Goal: Task Accomplishment & Management: Manage account settings

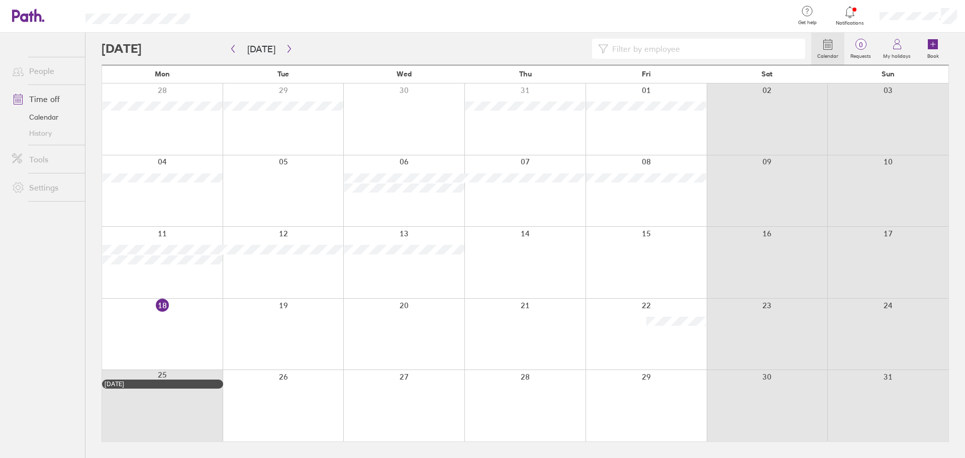
click at [857, 15] on div at bounding box center [850, 12] width 33 height 14
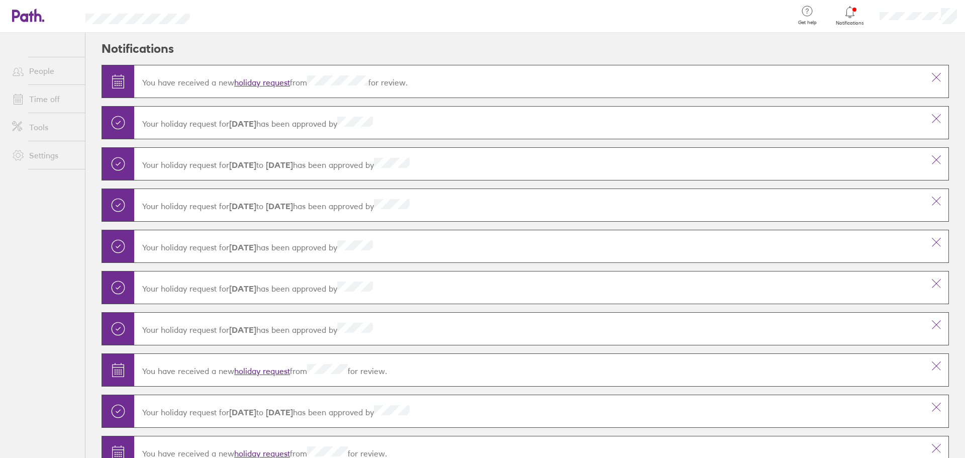
click at [280, 84] on link "holiday request" at bounding box center [262, 82] width 56 height 10
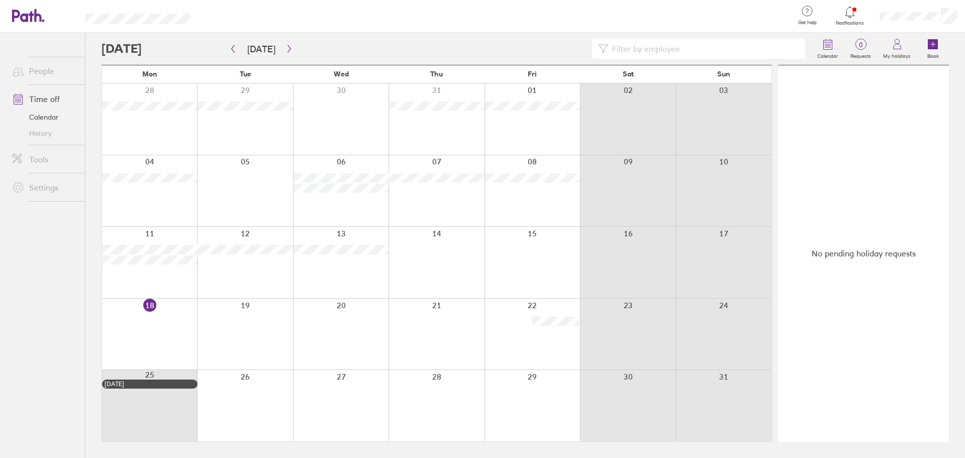
click at [34, 190] on link "Settings" at bounding box center [44, 187] width 81 height 20
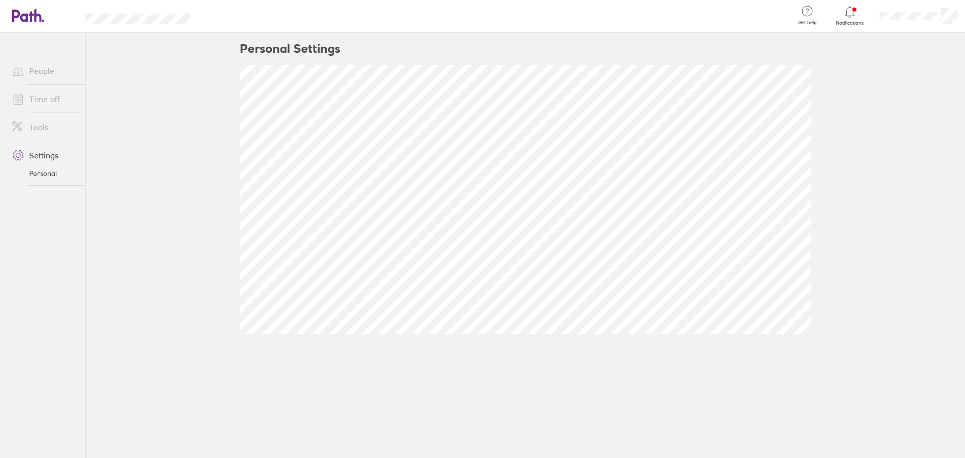
click at [38, 131] on link "Tools" at bounding box center [44, 127] width 81 height 20
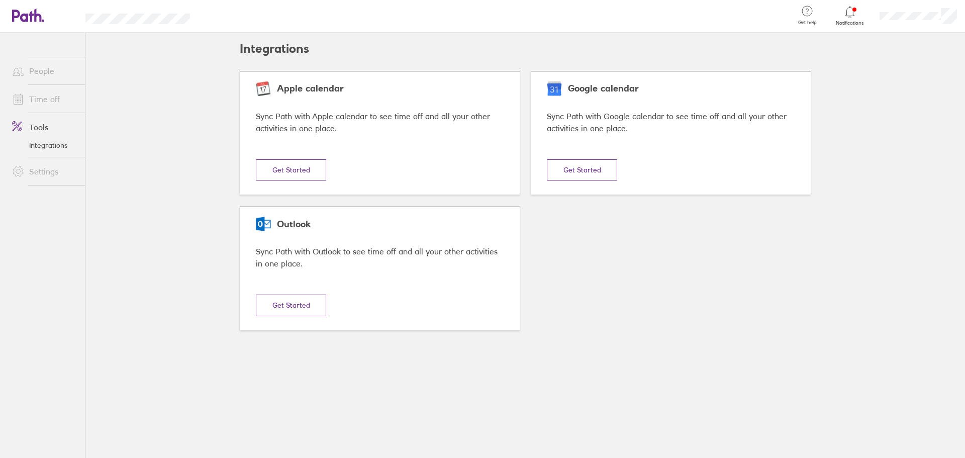
click at [43, 168] on link "Settings" at bounding box center [44, 171] width 81 height 20
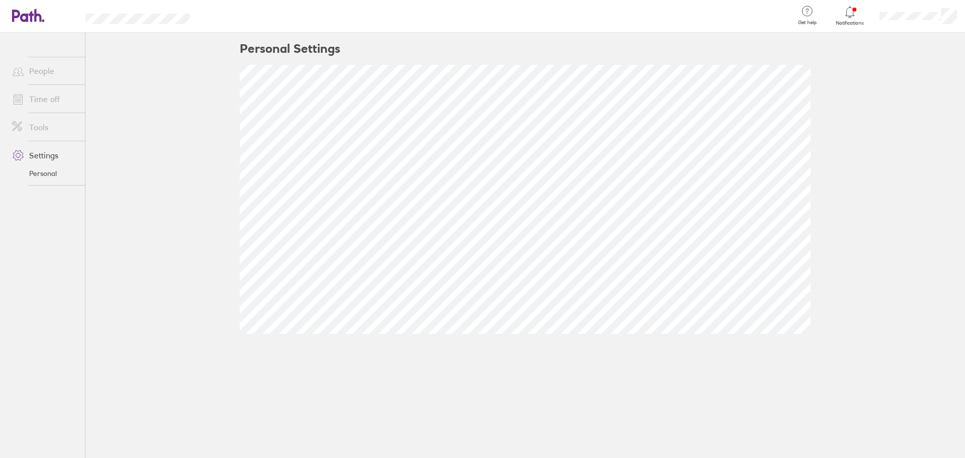
click at [46, 180] on link "Personal" at bounding box center [44, 173] width 81 height 16
click at [42, 171] on link "Personal" at bounding box center [44, 173] width 81 height 16
click at [41, 155] on link "Settings" at bounding box center [44, 155] width 81 height 20
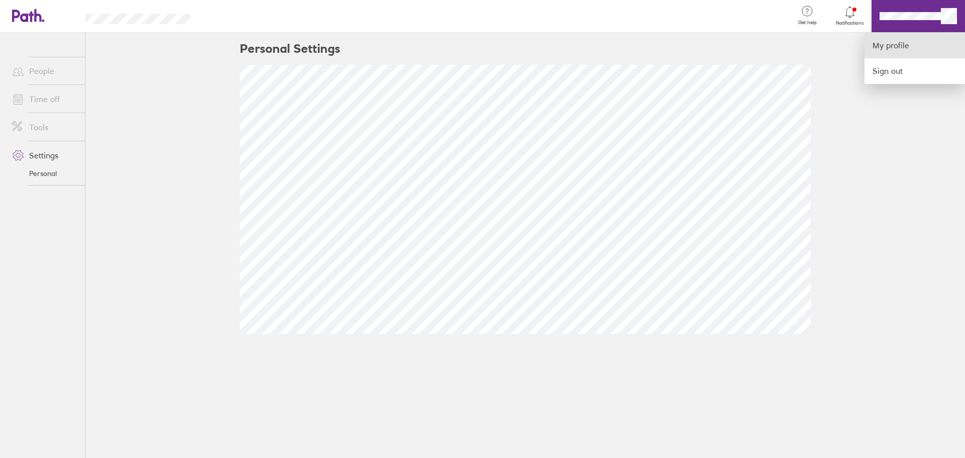
click at [898, 49] on link "My profile" at bounding box center [915, 46] width 101 height 26
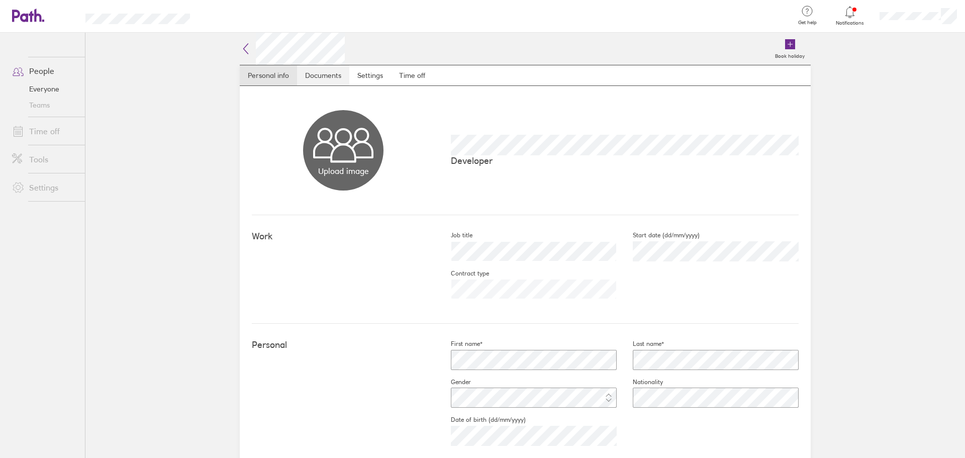
click at [329, 70] on link "Documents" at bounding box center [323, 75] width 52 height 20
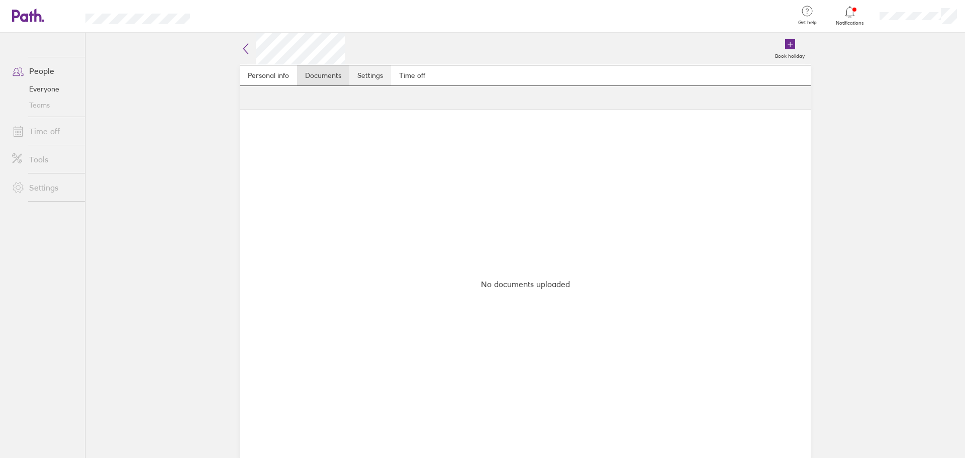
click at [369, 72] on link "Settings" at bounding box center [370, 75] width 42 height 20
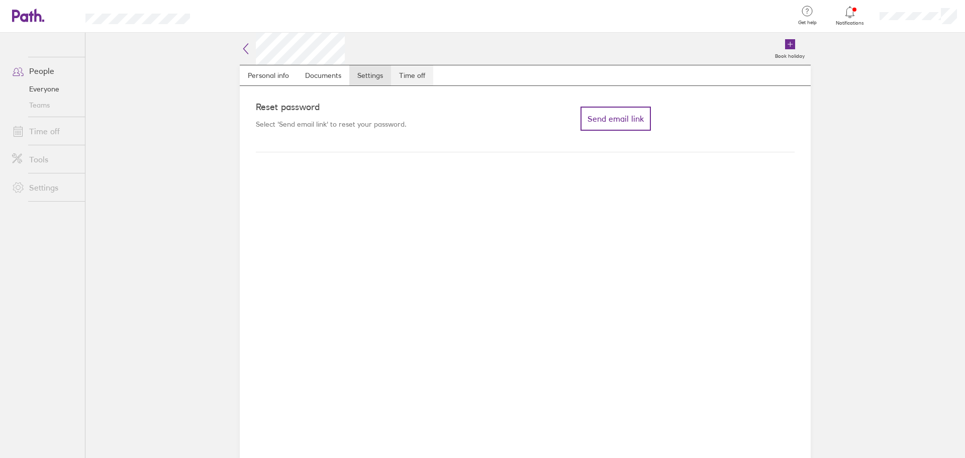
click at [406, 80] on link "Time off" at bounding box center [412, 75] width 42 height 20
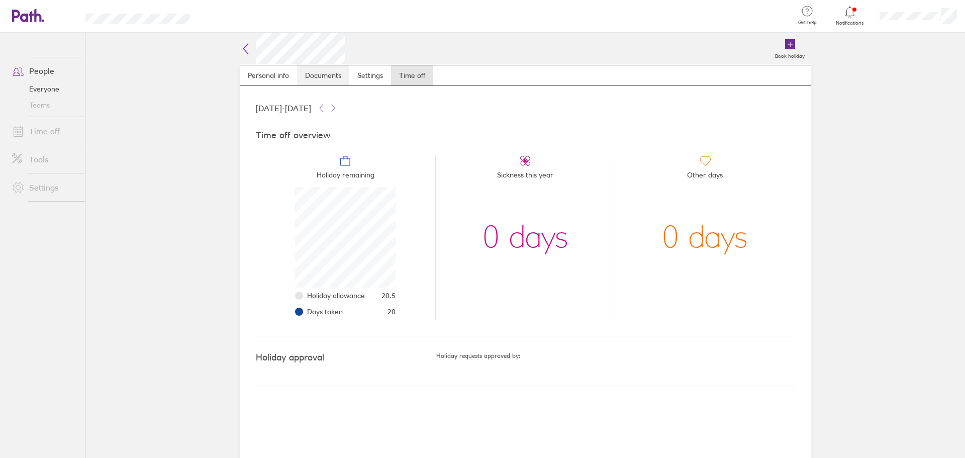
scroll to position [101, 101]
click at [268, 72] on link "Personal info" at bounding box center [268, 75] width 57 height 20
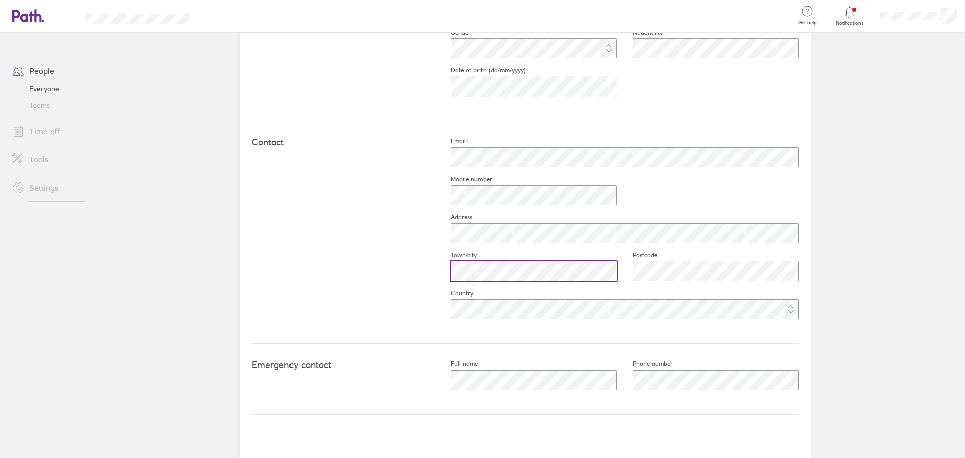
scroll to position [352, 0]
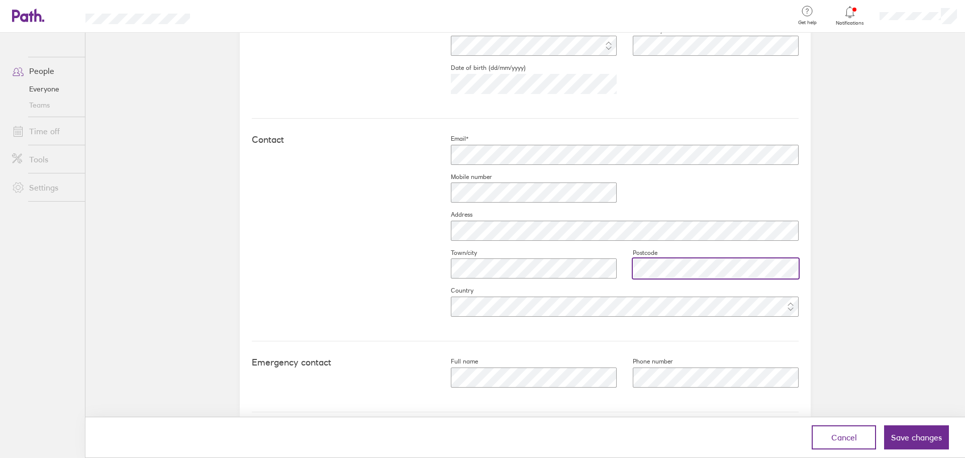
click at [438, 262] on div "Email* Mobile number Address Town/city Postcode Country" at bounding box center [617, 230] width 364 height 190
click at [383, 218] on div "Contact Email* Mobile number Address Town/city Postcode Country" at bounding box center [525, 230] width 547 height 223
click at [648, 186] on div "Email* Mobile number Address Town/city Postcode Country" at bounding box center [617, 230] width 364 height 190
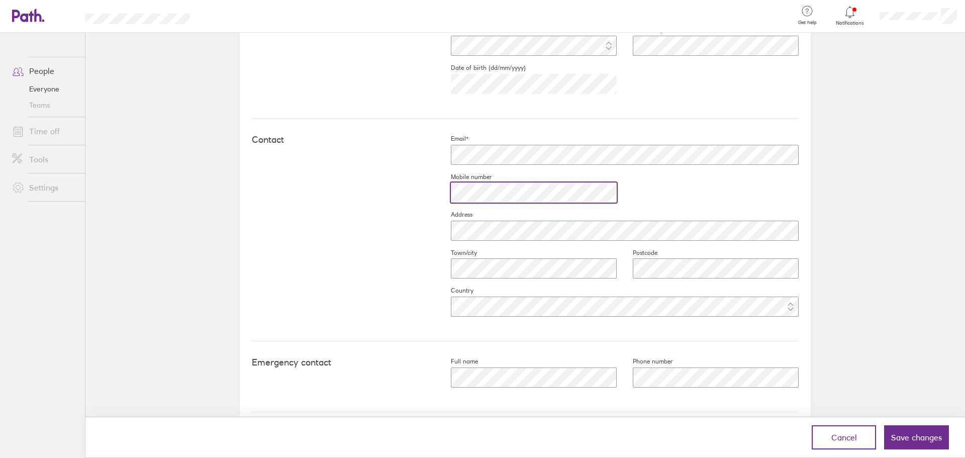
click at [290, 136] on div "Contact Email* Mobile number Address Town/city Postcode Country" at bounding box center [525, 230] width 547 height 223
click at [688, 196] on div "Email* Mobile number Address Town/city Postcode Country" at bounding box center [617, 230] width 364 height 190
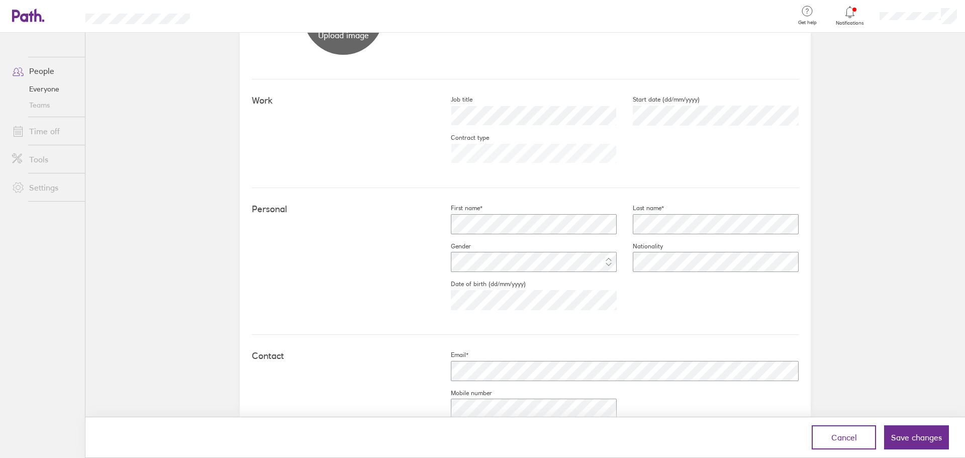
scroll to position [101, 0]
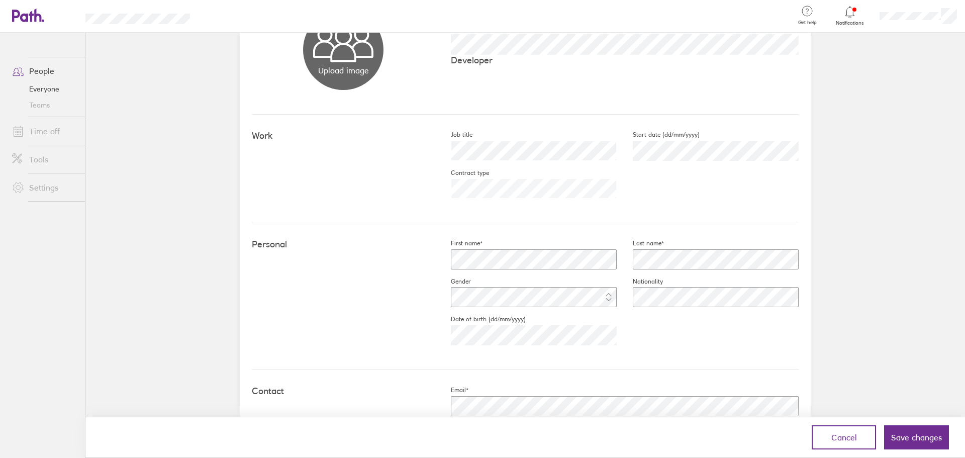
click at [721, 341] on div "First name* Last name* Gender Nationality Date of birth (dd/mm/yyyy) [DEMOGRAPH…" at bounding box center [617, 296] width 364 height 114
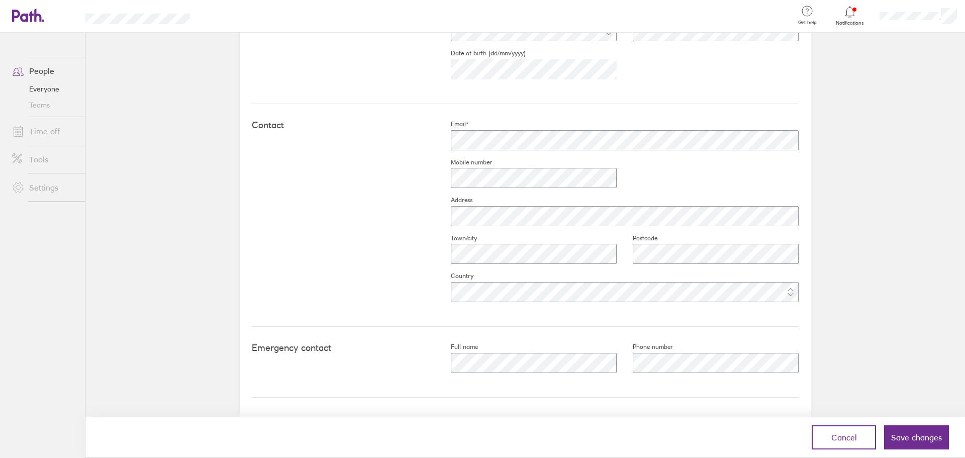
click at [486, 319] on div "Contact Email* Mobile number Address Town/city Postcode Country" at bounding box center [525, 215] width 547 height 223
click at [526, 305] on fieldset "Country" at bounding box center [617, 291] width 364 height 38
click at [524, 320] on div "Contact Email* Mobile number Address Town/city Postcode Country" at bounding box center [525, 215] width 547 height 223
click at [528, 269] on fieldset "Town/city" at bounding box center [526, 253] width 182 height 38
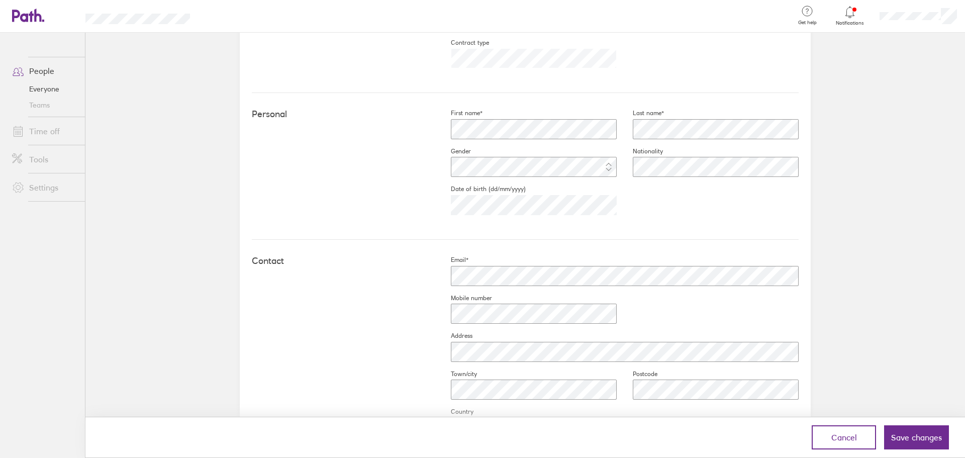
scroll to position [165, 0]
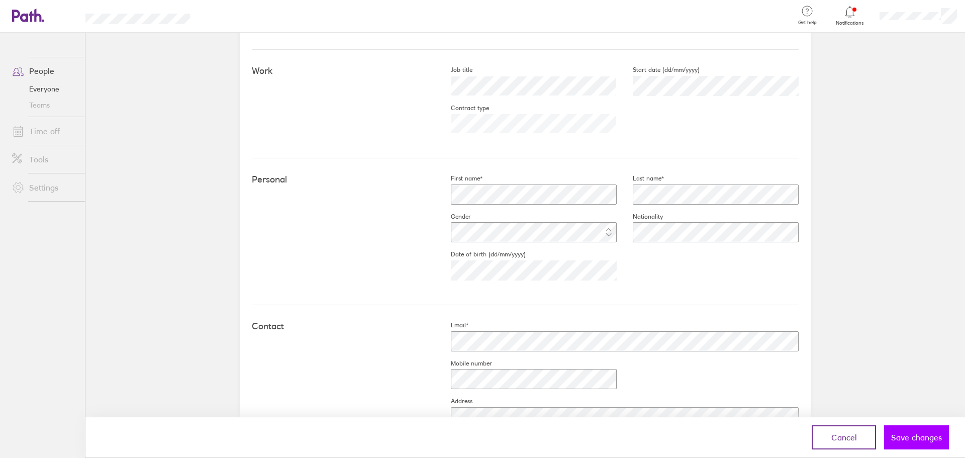
click at [915, 438] on span "Save changes" at bounding box center [916, 437] width 51 height 9
click at [917, 438] on span "Save changes" at bounding box center [916, 437] width 51 height 9
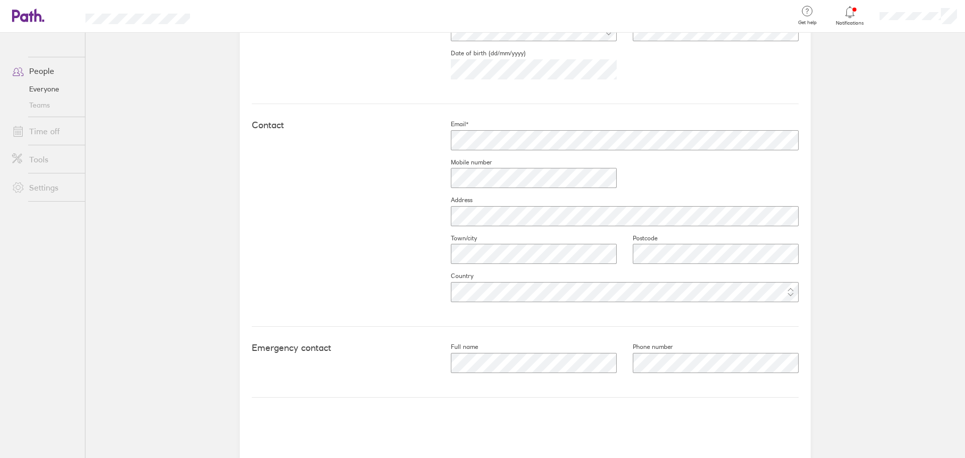
click at [859, 259] on main "Book holiday Personal info Documents Settings Time off Upload image Choose file…" at bounding box center [525, 245] width 880 height 425
click at [481, 166] on div at bounding box center [526, 178] width 182 height 24
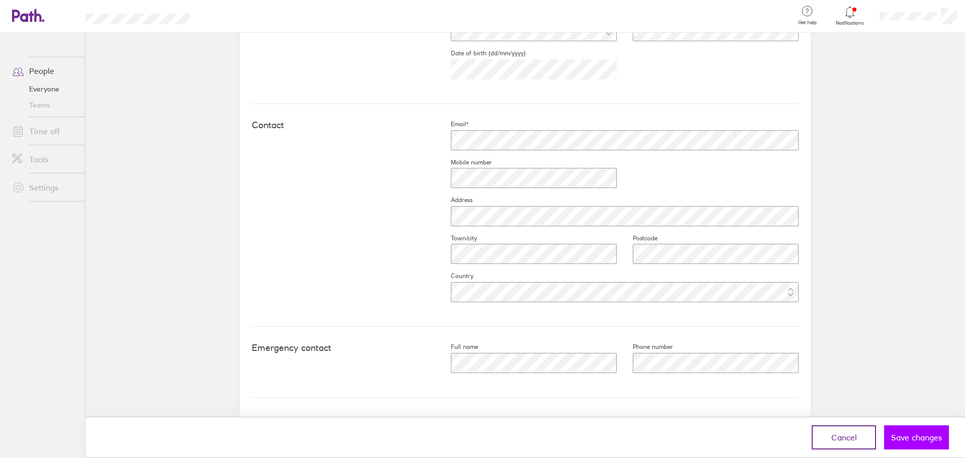
click at [939, 448] on button "Save changes" at bounding box center [916, 437] width 65 height 24
click at [934, 439] on span "Save changes" at bounding box center [916, 437] width 51 height 9
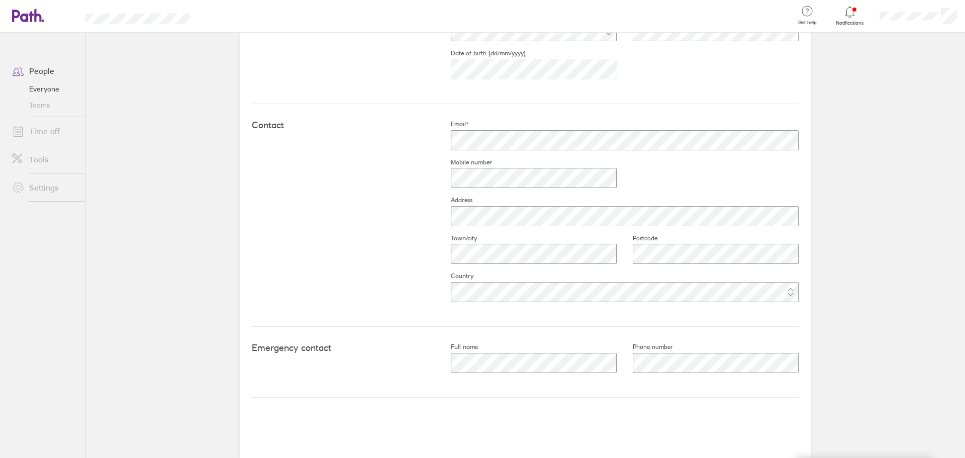
click at [839, 191] on main "Book holiday Personal info Documents Settings Time off Upload image Choose file…" at bounding box center [525, 245] width 880 height 425
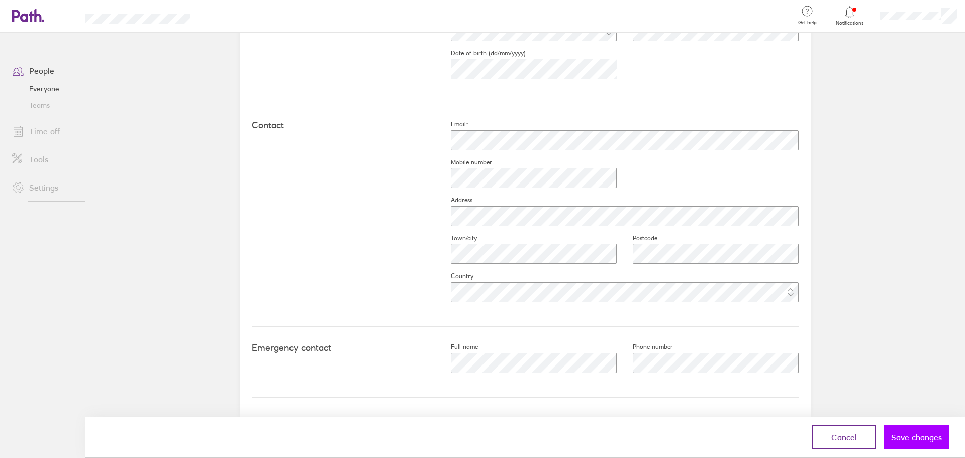
click at [917, 435] on span "Save changes" at bounding box center [916, 437] width 51 height 9
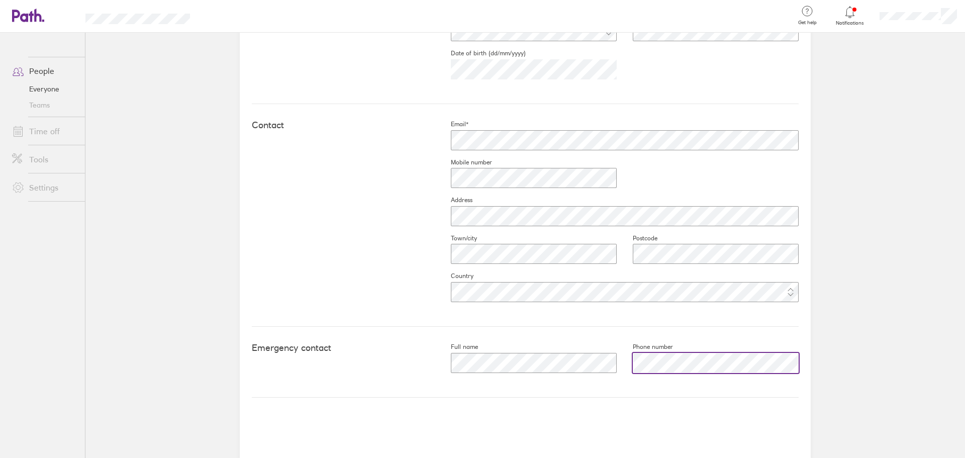
click at [556, 354] on div "Full name Phone number" at bounding box center [617, 362] width 364 height 38
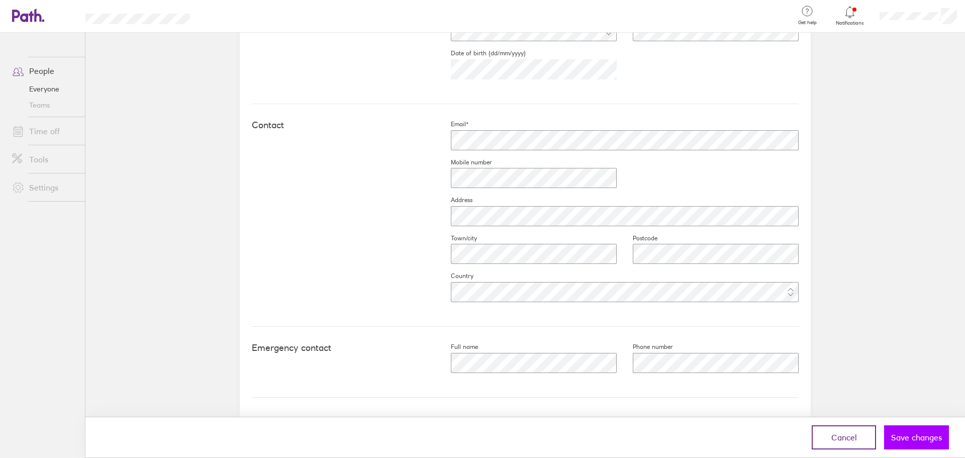
click at [938, 443] on button "Save changes" at bounding box center [916, 437] width 65 height 24
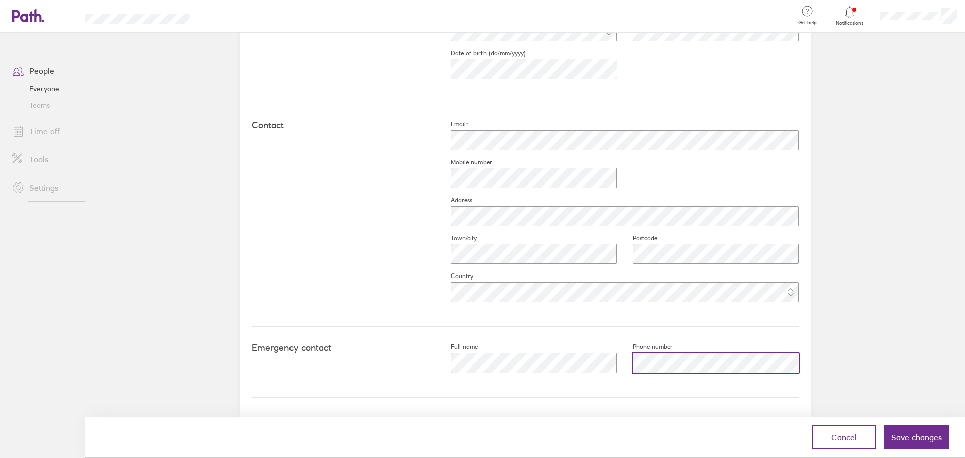
click at [504, 333] on div "Emergency contact Full name Phone number" at bounding box center [525, 362] width 547 height 71
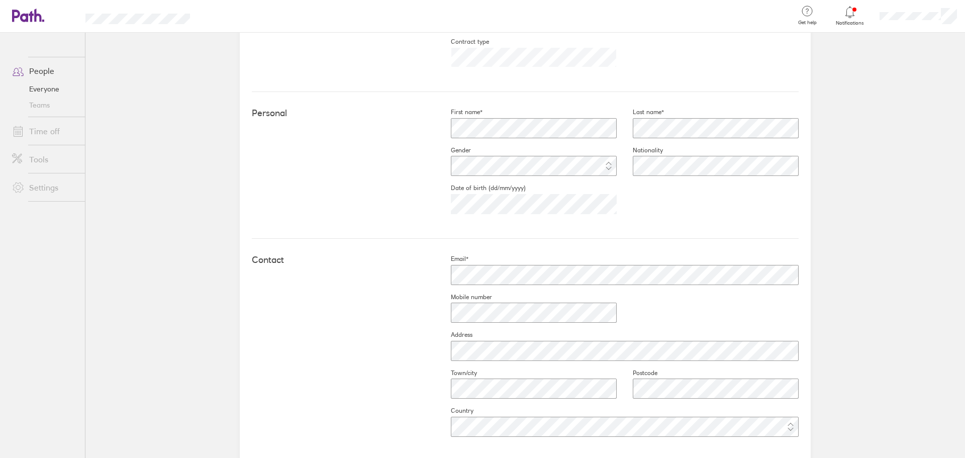
scroll to position [0, 0]
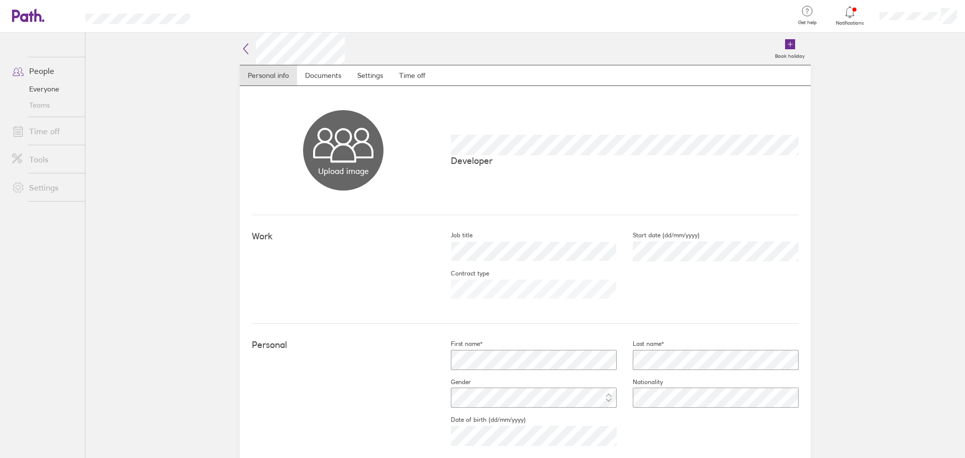
click at [245, 55] on h2 at bounding box center [292, 49] width 105 height 32
click at [240, 51] on icon at bounding box center [246, 49] width 12 height 12
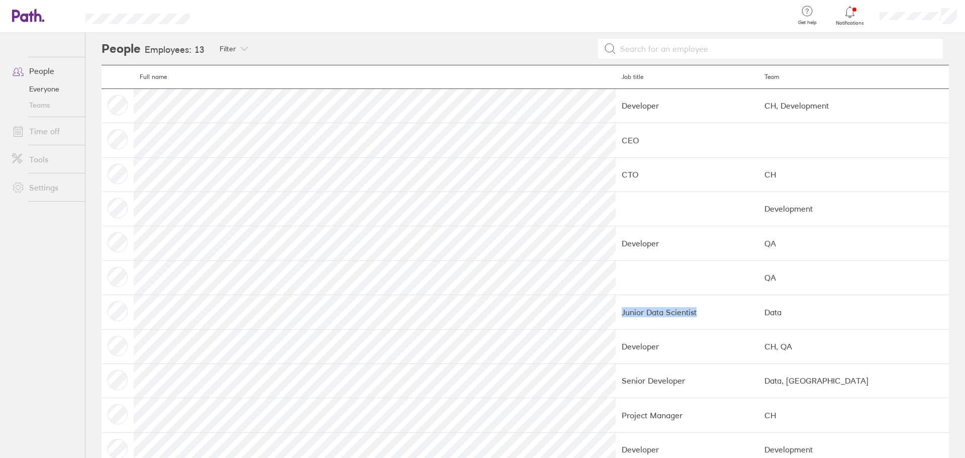
drag, startPoint x: 453, startPoint y: 311, endPoint x: 555, endPoint y: 315, distance: 102.1
click at [616, 315] on td "Junior Data Scientist" at bounding box center [687, 312] width 143 height 34
drag, startPoint x: 432, startPoint y: 381, endPoint x: 530, endPoint y: 383, distance: 97.6
click at [616, 383] on td "Senior Developer" at bounding box center [687, 381] width 143 height 34
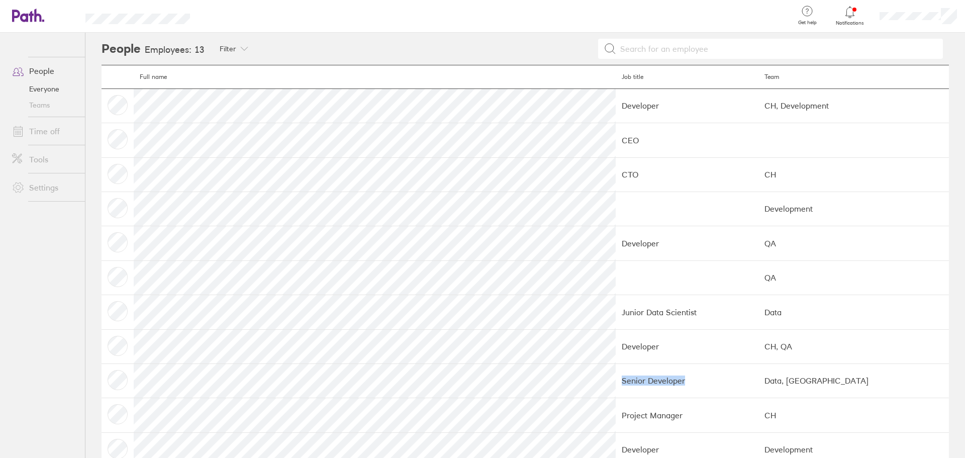
click at [616, 383] on td "Senior Developer" at bounding box center [687, 381] width 143 height 34
click at [204, 48] on header "People Employees: 13 Filter Filter by team Data CH QA Development Done" at bounding box center [526, 49] width 848 height 32
click at [241, 47] on icon at bounding box center [244, 49] width 8 height 8
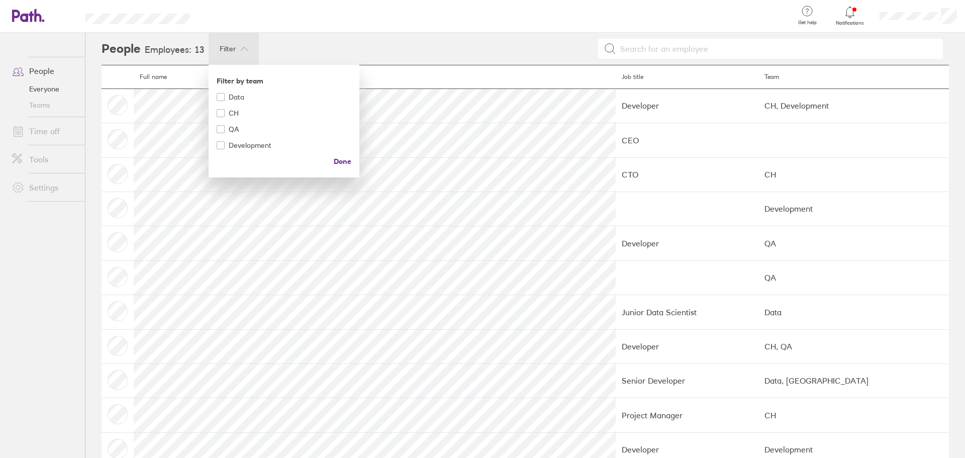
click at [242, 47] on div at bounding box center [482, 229] width 965 height 458
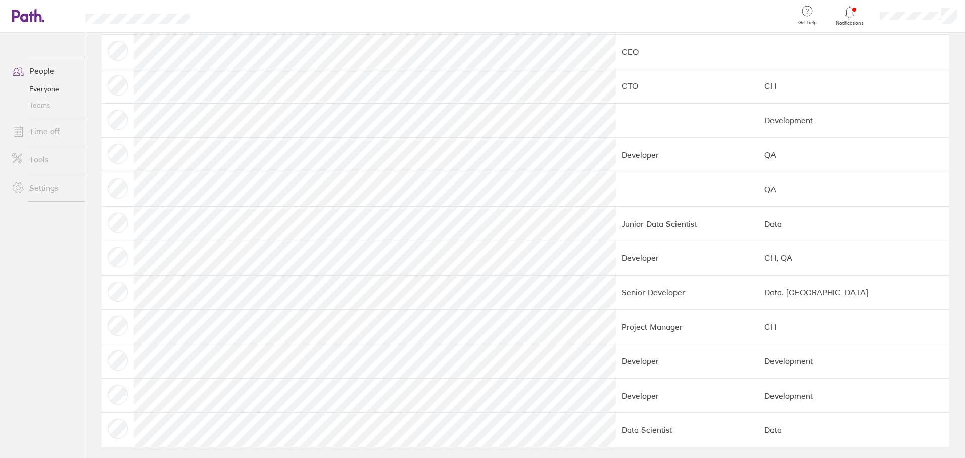
scroll to position [94, 0]
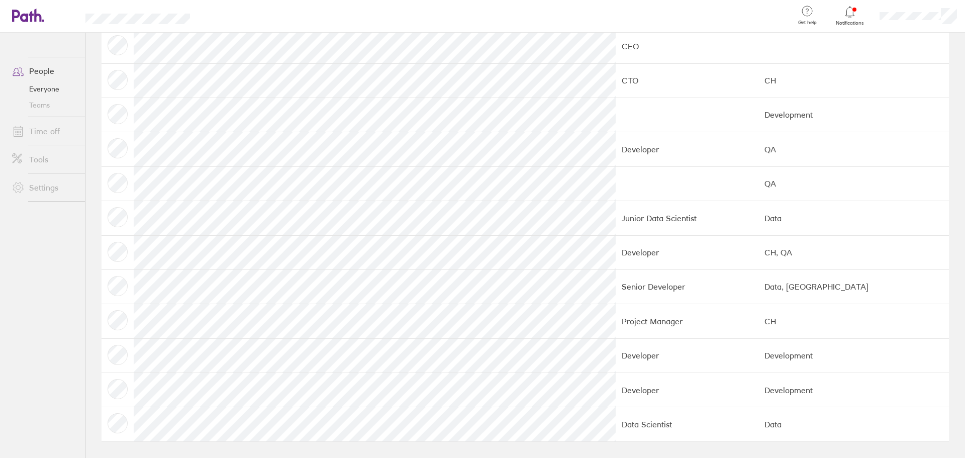
click at [616, 323] on td "Project Manager" at bounding box center [687, 321] width 143 height 34
drag, startPoint x: 433, startPoint y: 282, endPoint x: 545, endPoint y: 291, distance: 112.5
click at [616, 291] on td "Senior Developer" at bounding box center [687, 286] width 143 height 34
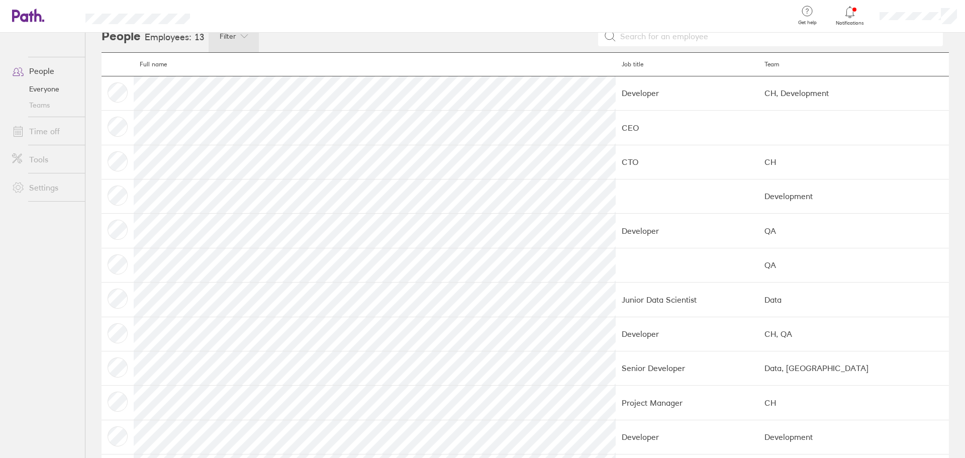
scroll to position [0, 0]
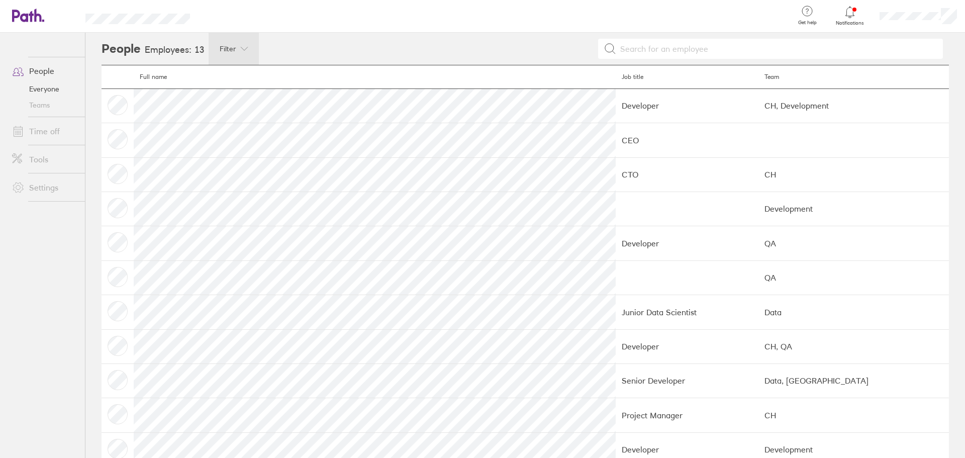
click at [39, 70] on link "People" at bounding box center [44, 71] width 81 height 20
click at [20, 12] on icon at bounding box center [28, 16] width 32 height 14
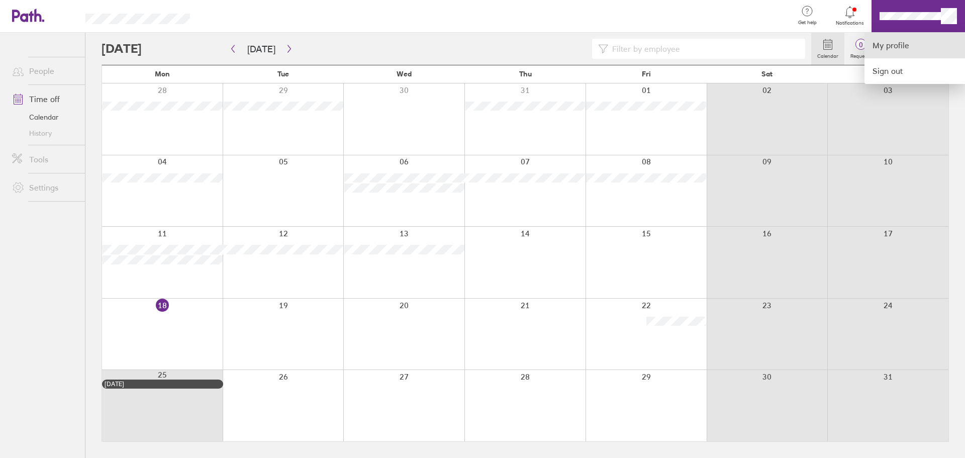
click at [914, 43] on link "My profile" at bounding box center [915, 46] width 101 height 26
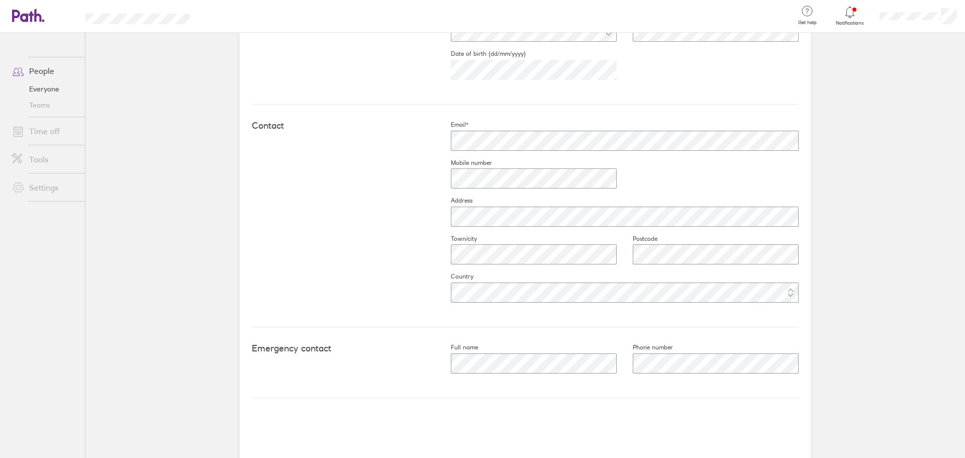
scroll to position [367, 0]
click at [571, 361] on div "Full name Phone number" at bounding box center [617, 362] width 364 height 38
click at [559, 340] on div "Emergency contact Full name Phone number Field should not start with special ch…" at bounding box center [525, 366] width 547 height 78
click at [566, 360] on div "Full name Phone number" at bounding box center [617, 362] width 364 height 38
